Goal: Check status

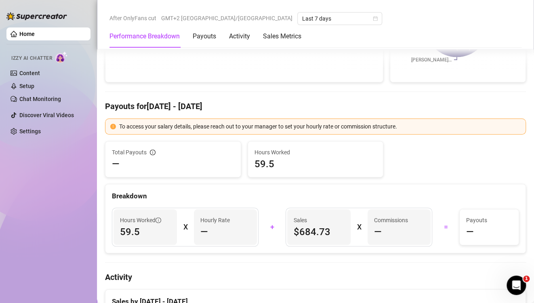
scroll to position [202, 0]
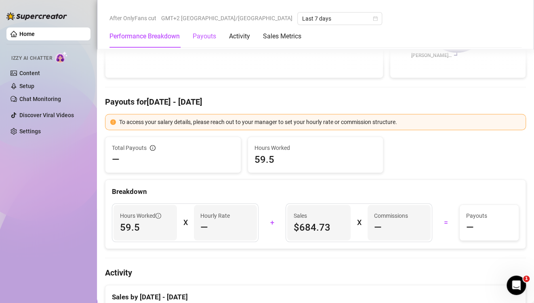
click at [201, 32] on div "Payouts" at bounding box center [204, 37] width 23 height 10
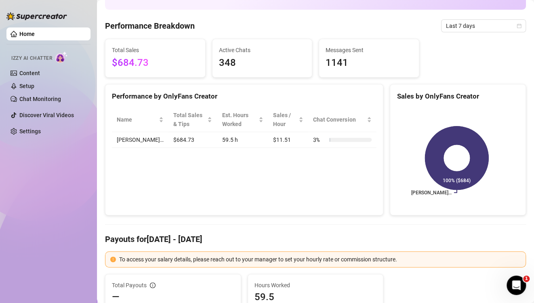
scroll to position [0, 0]
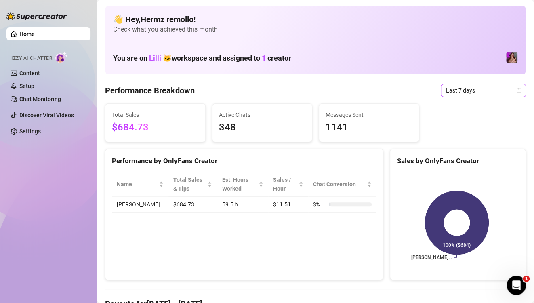
click at [474, 89] on span "Last 7 days" at bounding box center [483, 90] width 75 height 12
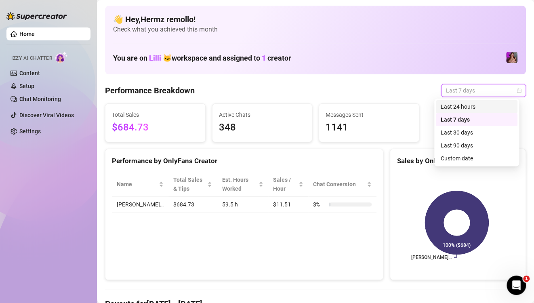
click at [473, 107] on div "Last 24 hours" at bounding box center [477, 106] width 72 height 9
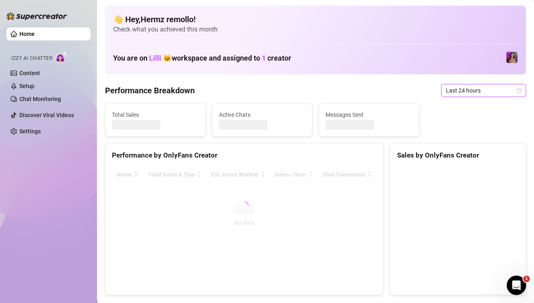
click at [462, 90] on span "Last 24 hours" at bounding box center [483, 90] width 75 height 12
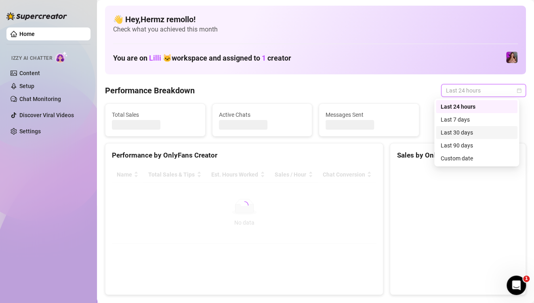
click at [464, 132] on div "Last 30 days" at bounding box center [477, 132] width 72 height 9
